Goal: Check status: Check status

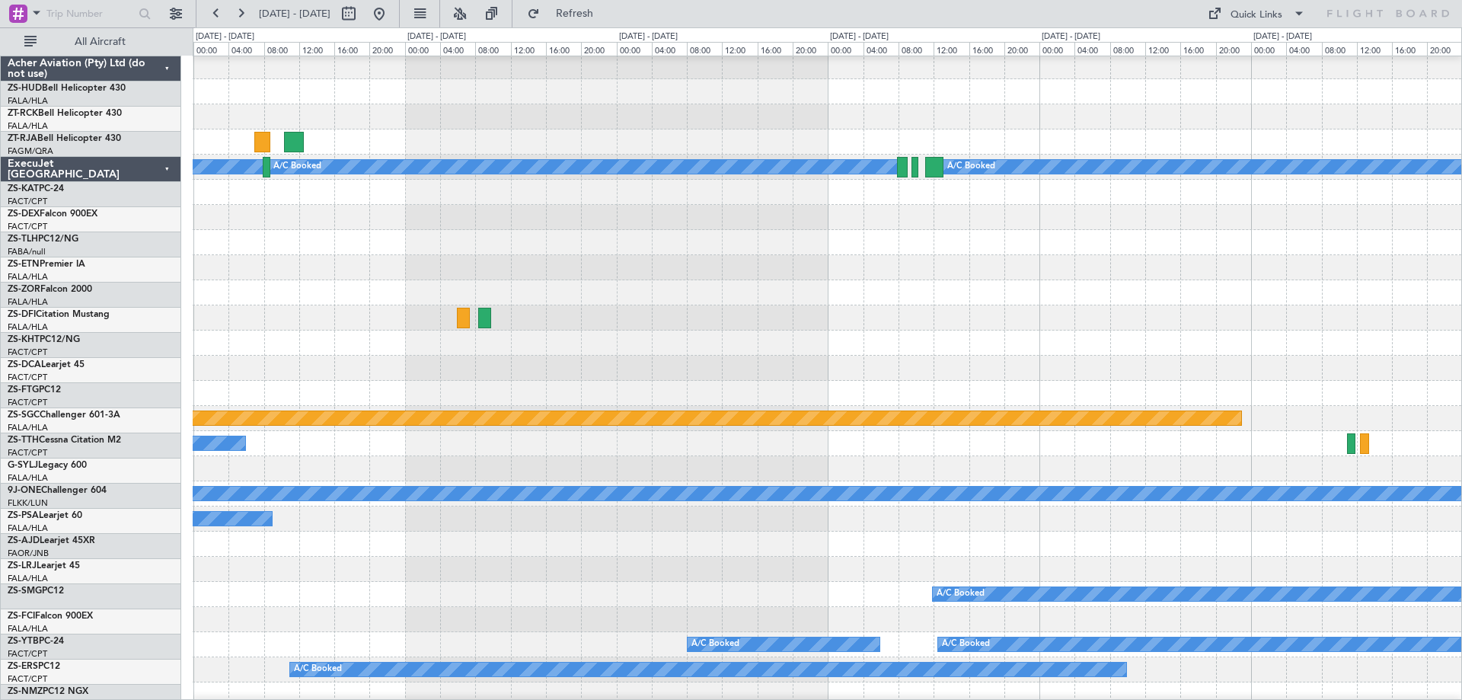
scroll to position [228, 0]
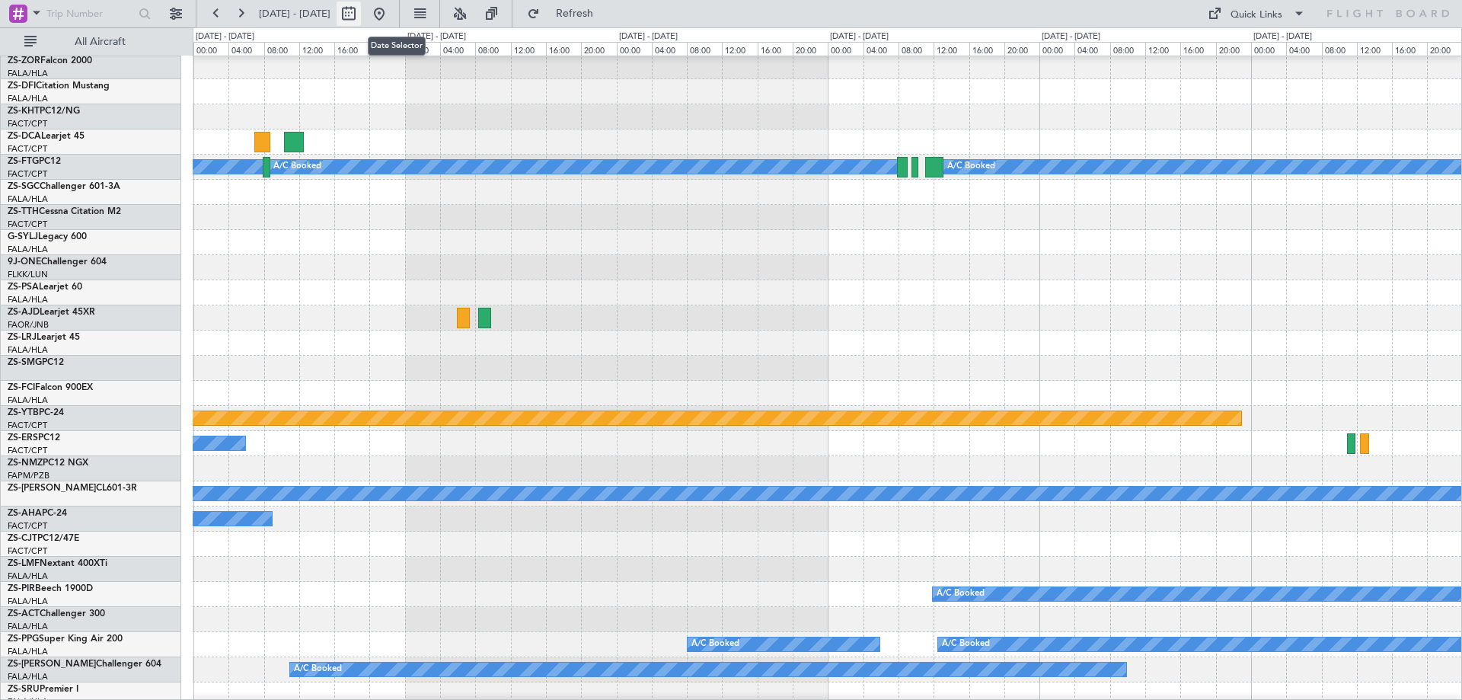
click at [361, 18] on button at bounding box center [349, 14] width 24 height 24
select select "9"
select select "2025"
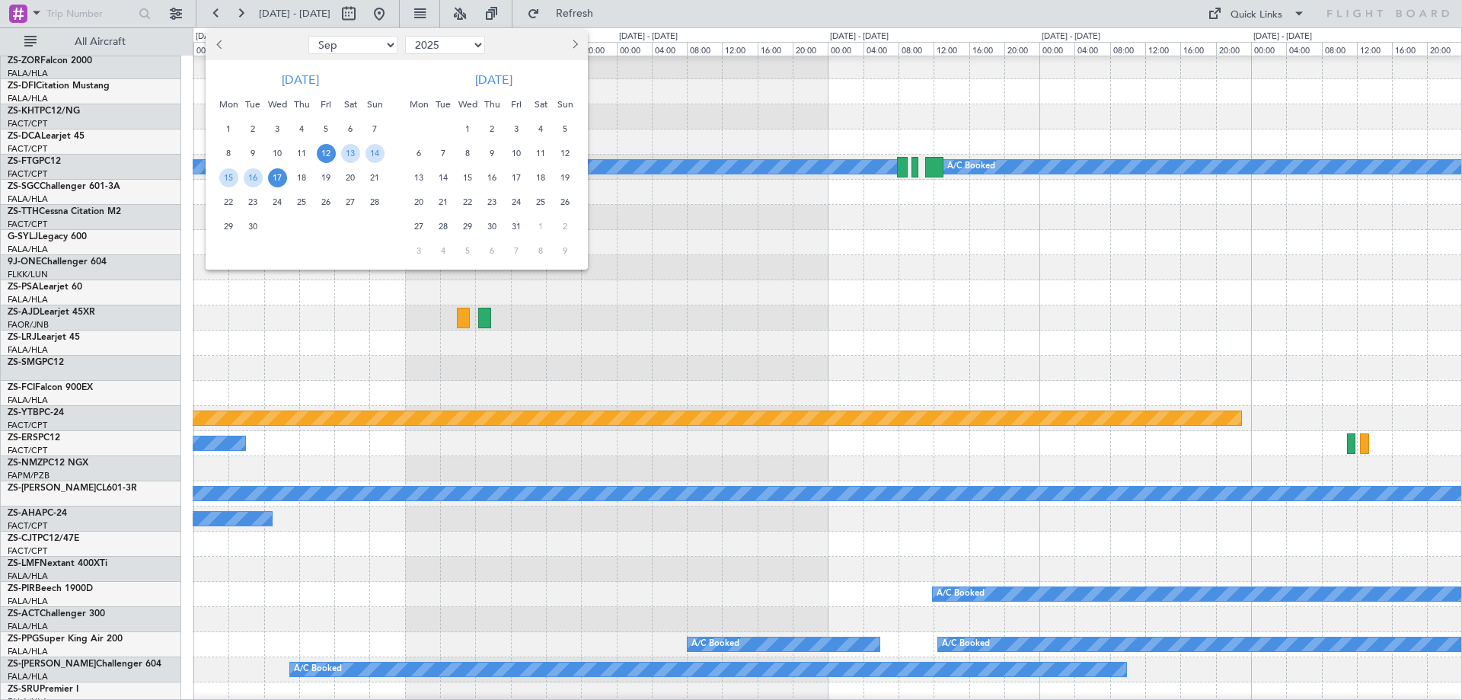
click at [218, 46] on span "Previous month" at bounding box center [220, 44] width 9 height 9
select select "8"
click at [323, 206] on span "22" at bounding box center [326, 202] width 19 height 19
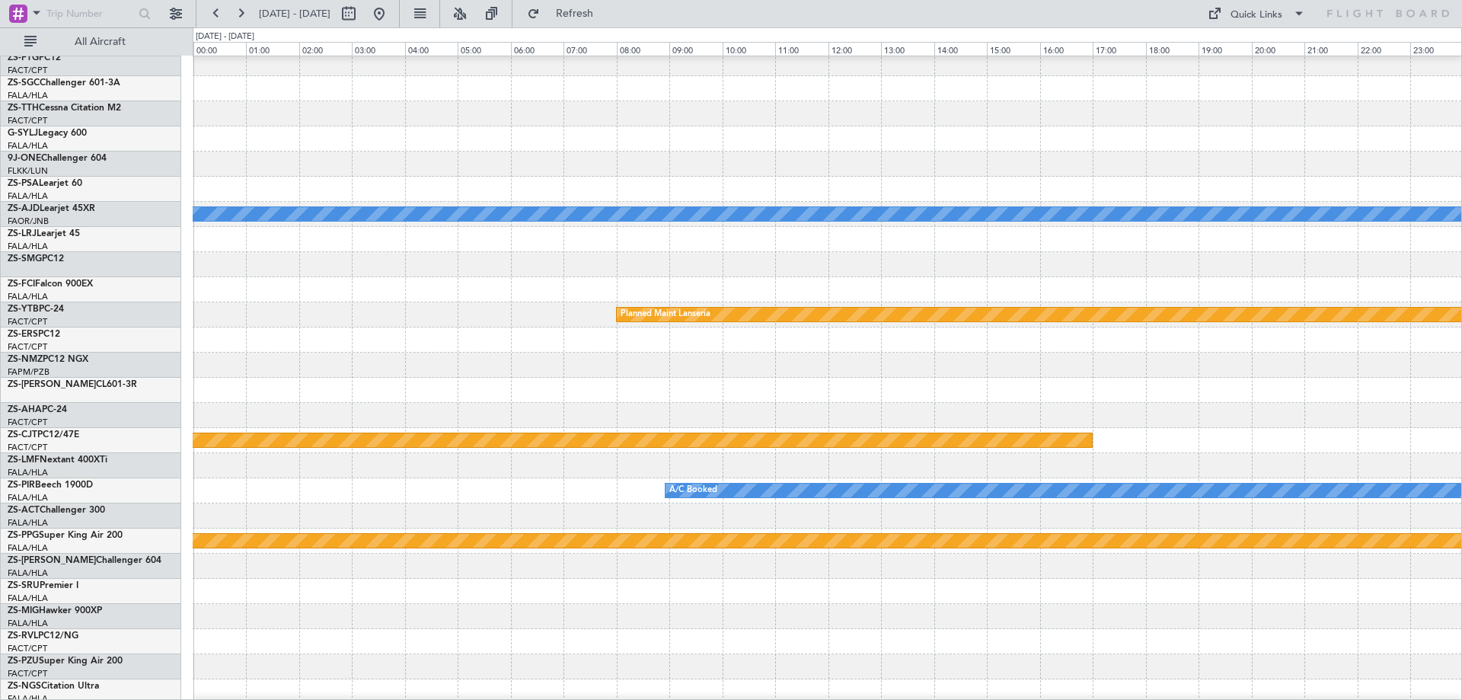
scroll to position [0, 0]
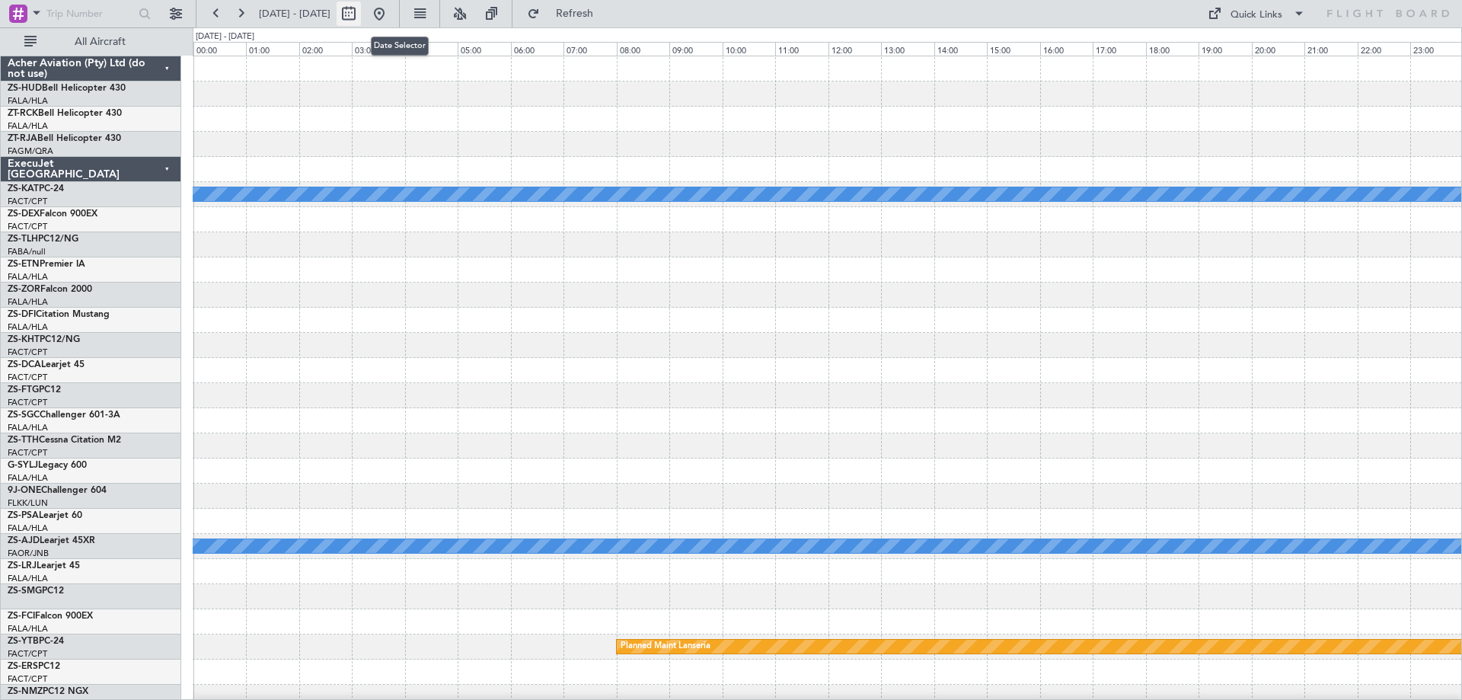
click at [361, 16] on button at bounding box center [349, 14] width 24 height 24
select select "8"
select select "2025"
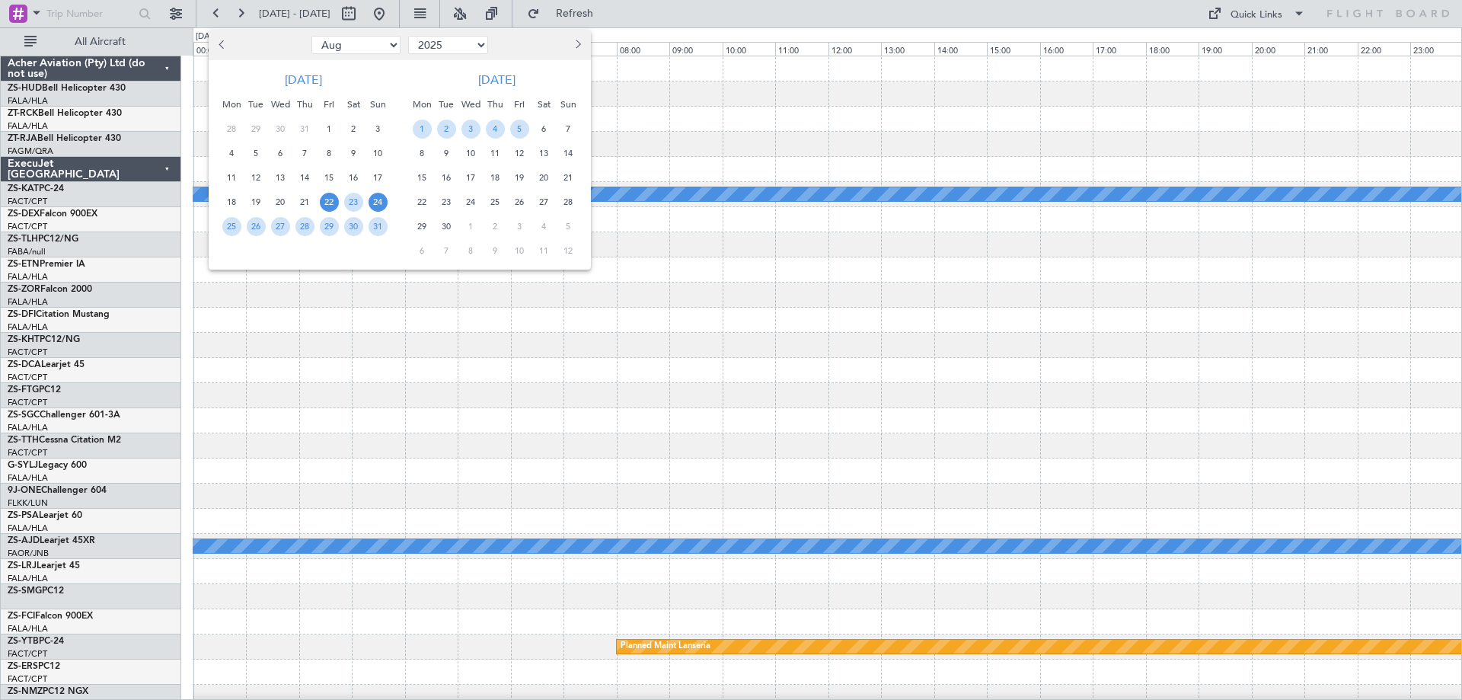
click at [376, 206] on span "24" at bounding box center [378, 202] width 19 height 19
